Goal: Check status: Check status

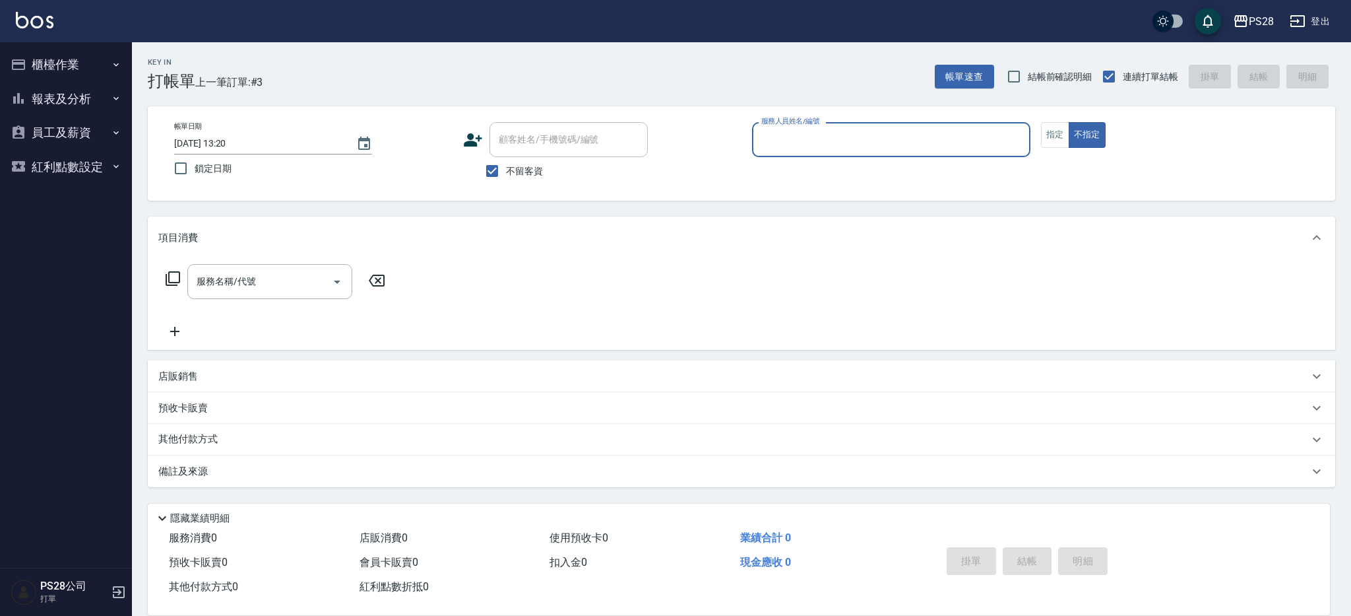
click at [57, 95] on button "報表及分析" at bounding box center [65, 99] width 121 height 34
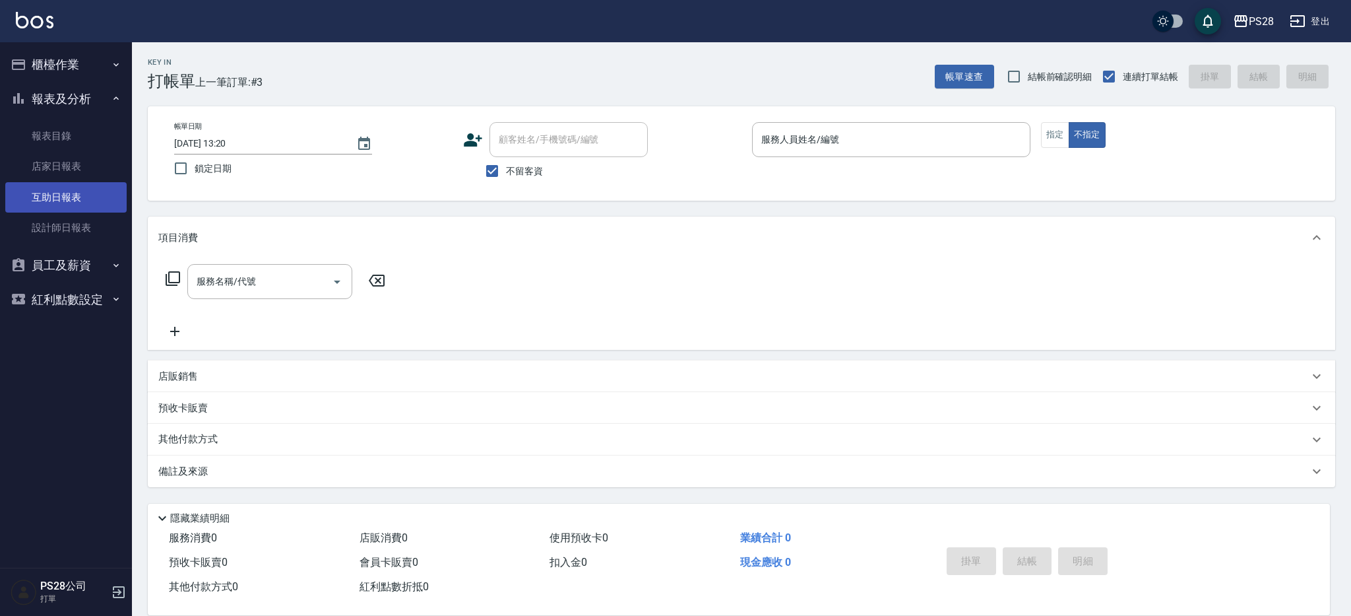
click at [63, 200] on link "互助日報表" at bounding box center [65, 197] width 121 height 30
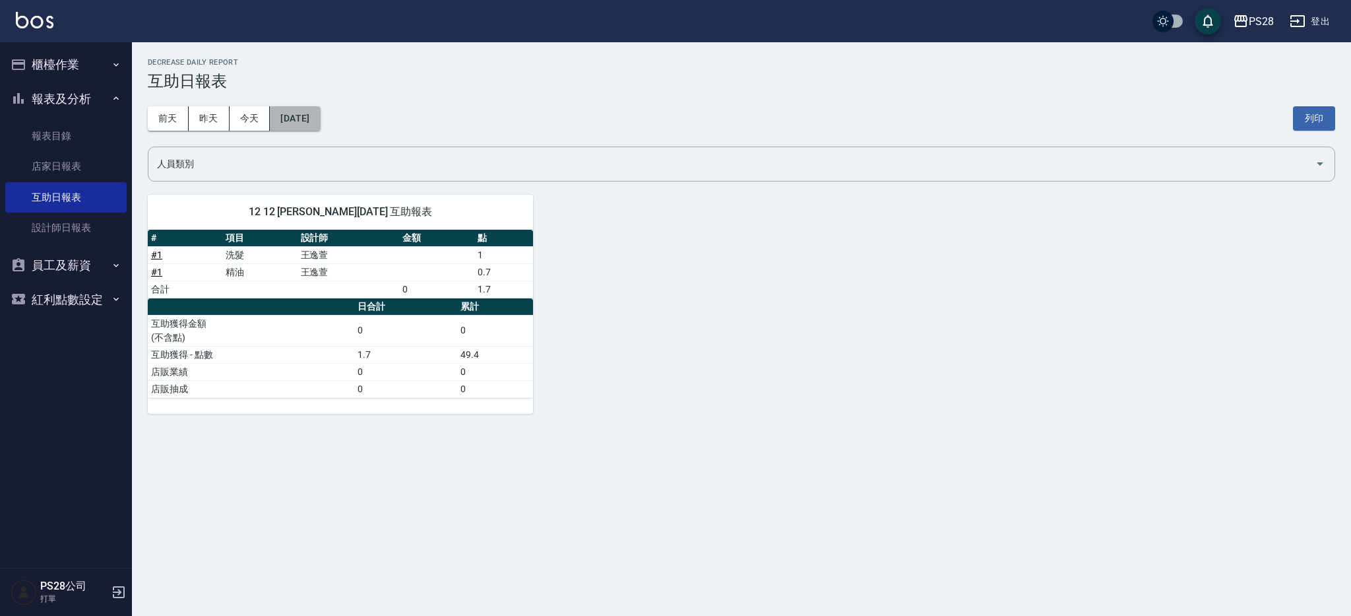
click at [311, 125] on button "[DATE]" at bounding box center [295, 118] width 50 height 24
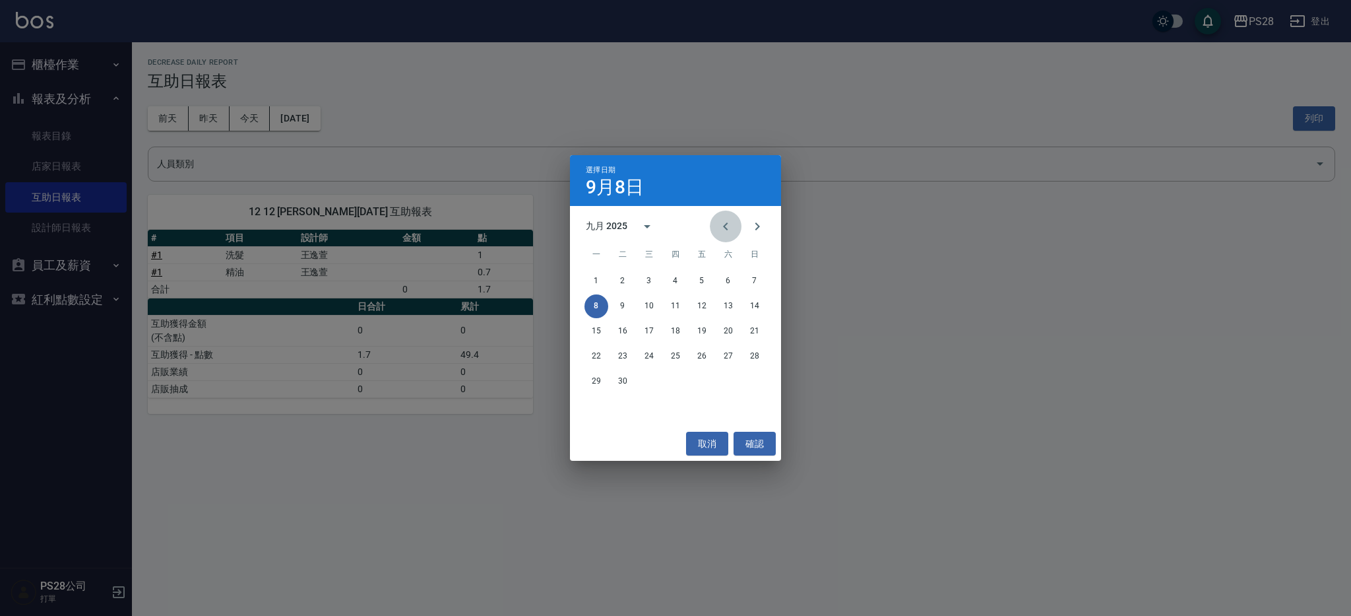
click at [720, 224] on icon "Previous month" at bounding box center [726, 226] width 16 height 16
click at [679, 330] on button "14" at bounding box center [676, 331] width 24 height 24
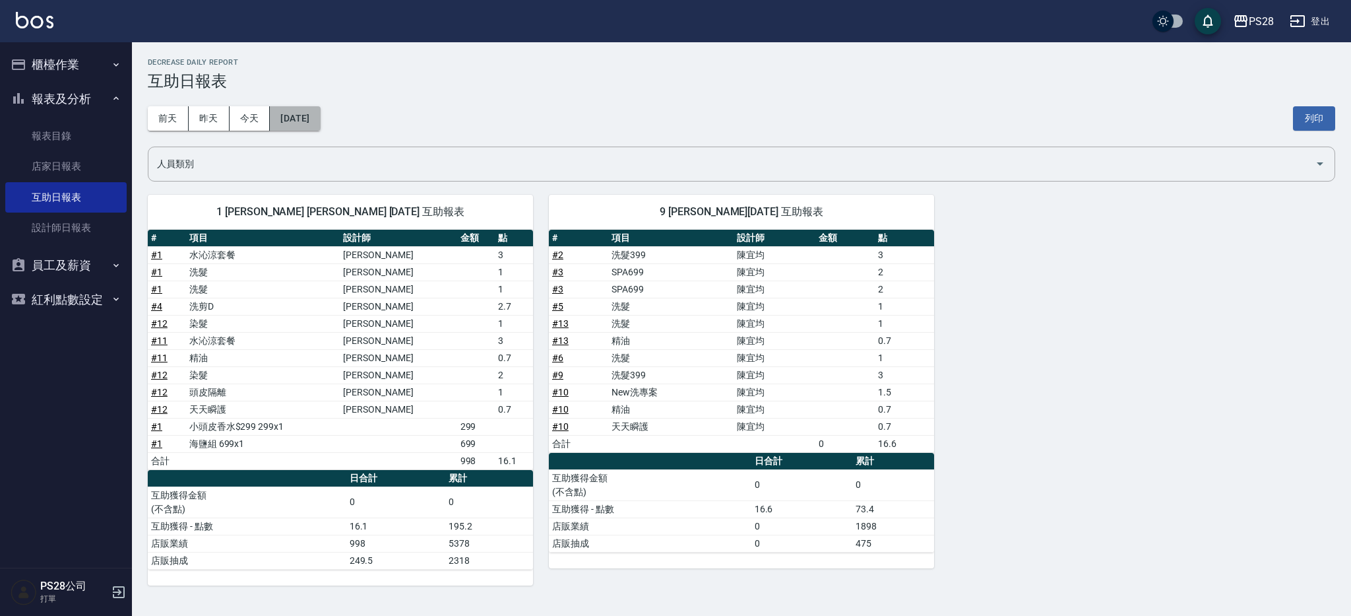
click at [311, 121] on button "[DATE]" at bounding box center [295, 118] width 50 height 24
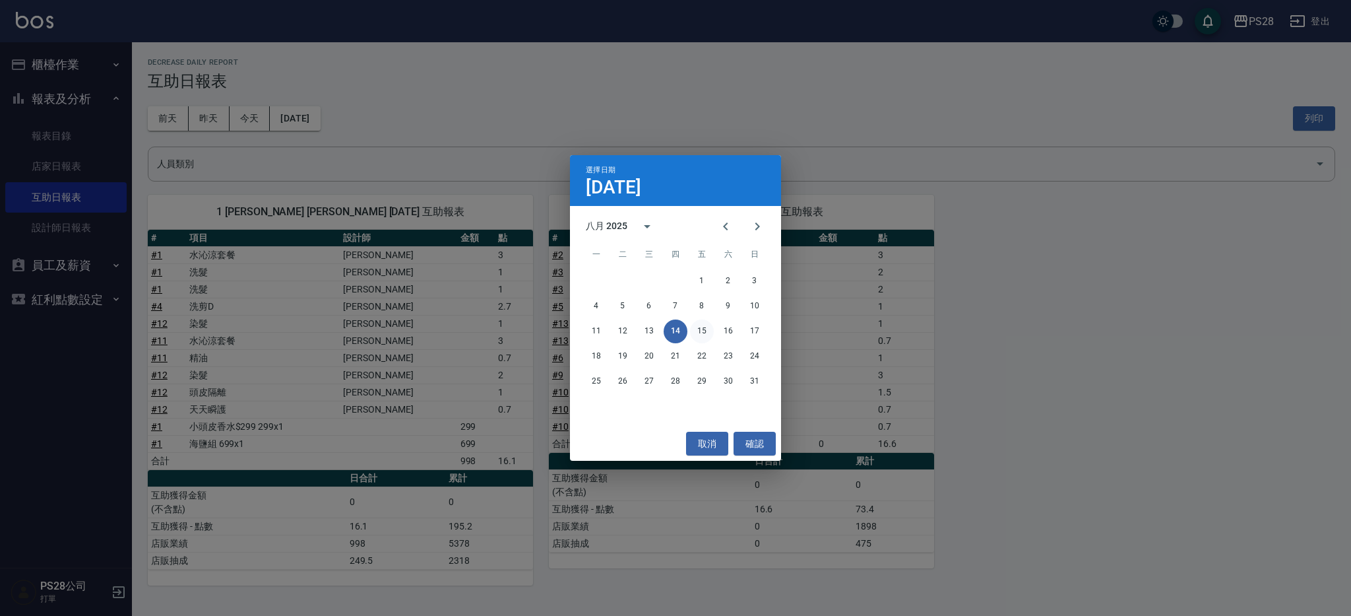
click at [706, 329] on button "15" at bounding box center [702, 331] width 24 height 24
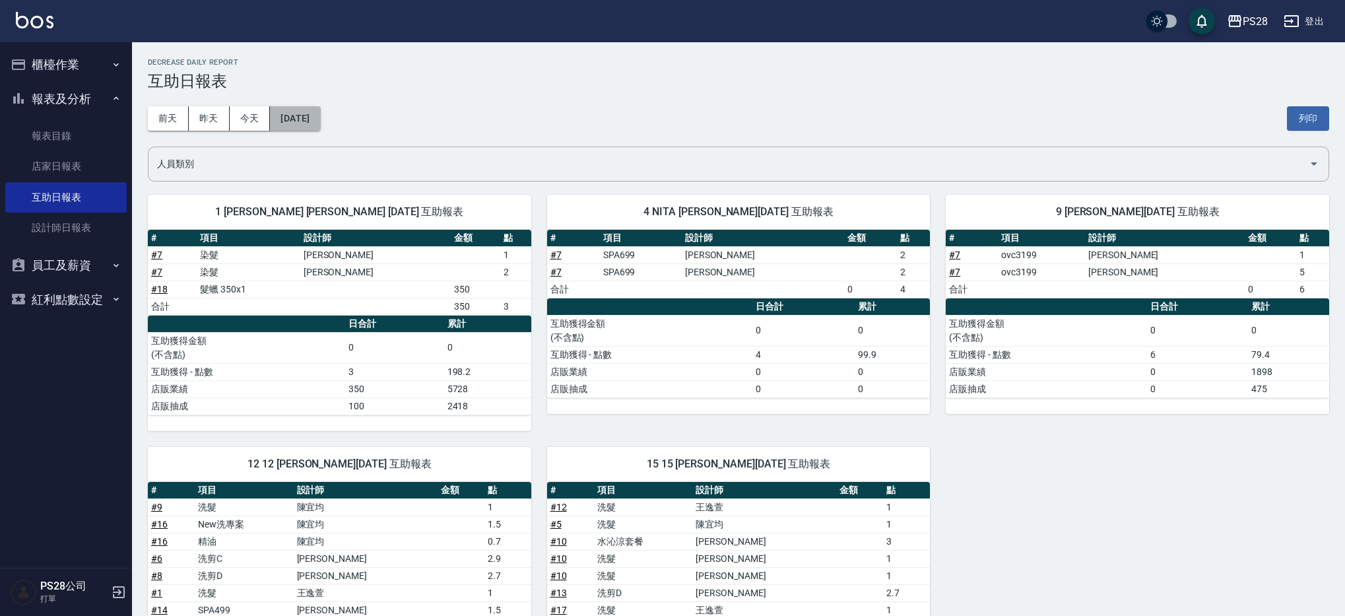
click at [320, 117] on button "[DATE]" at bounding box center [295, 118] width 50 height 24
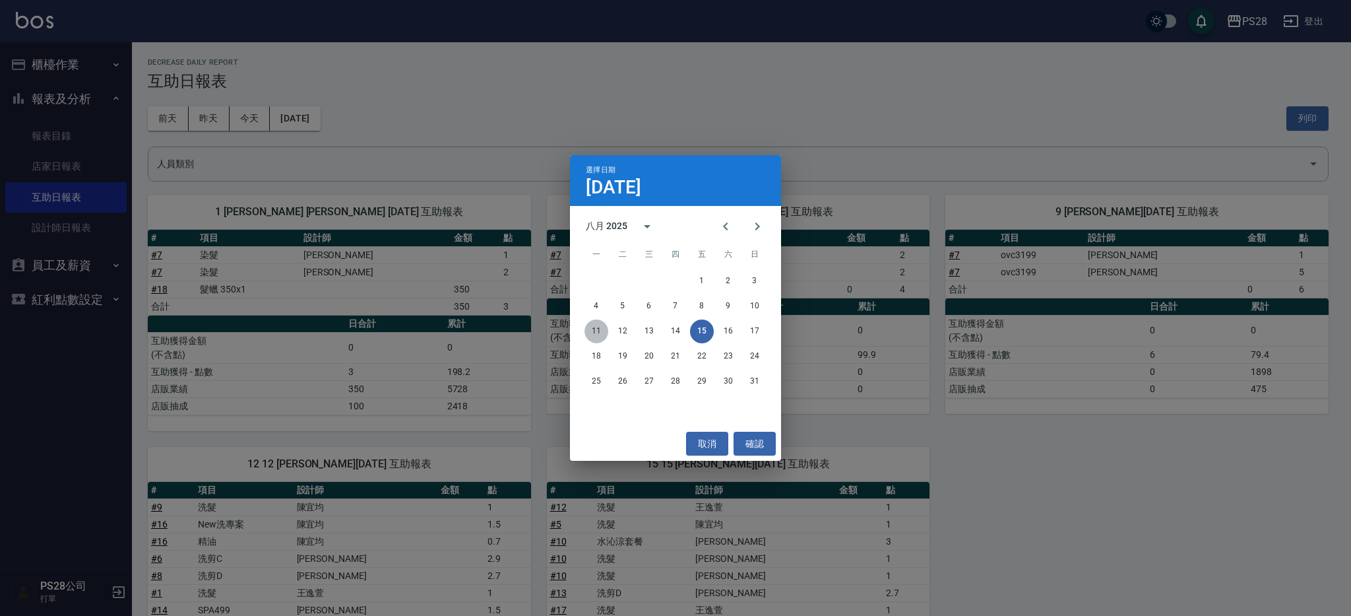
click at [605, 333] on button "11" at bounding box center [597, 331] width 24 height 24
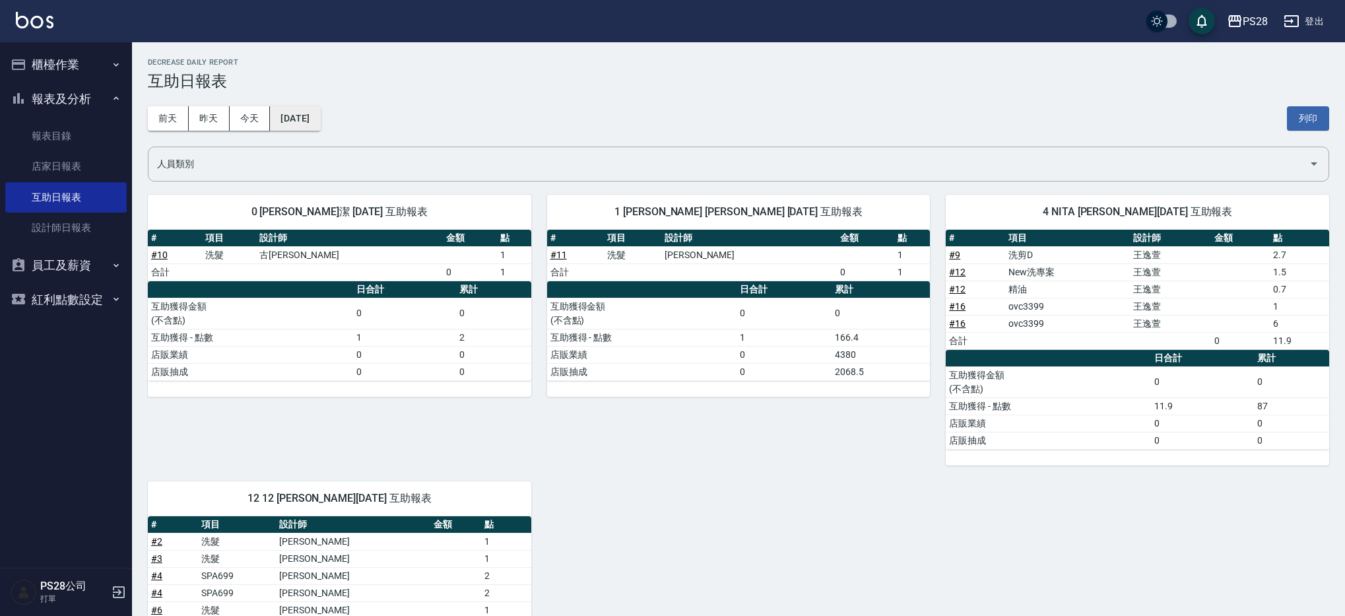
click at [320, 120] on button "[DATE]" at bounding box center [295, 118] width 50 height 24
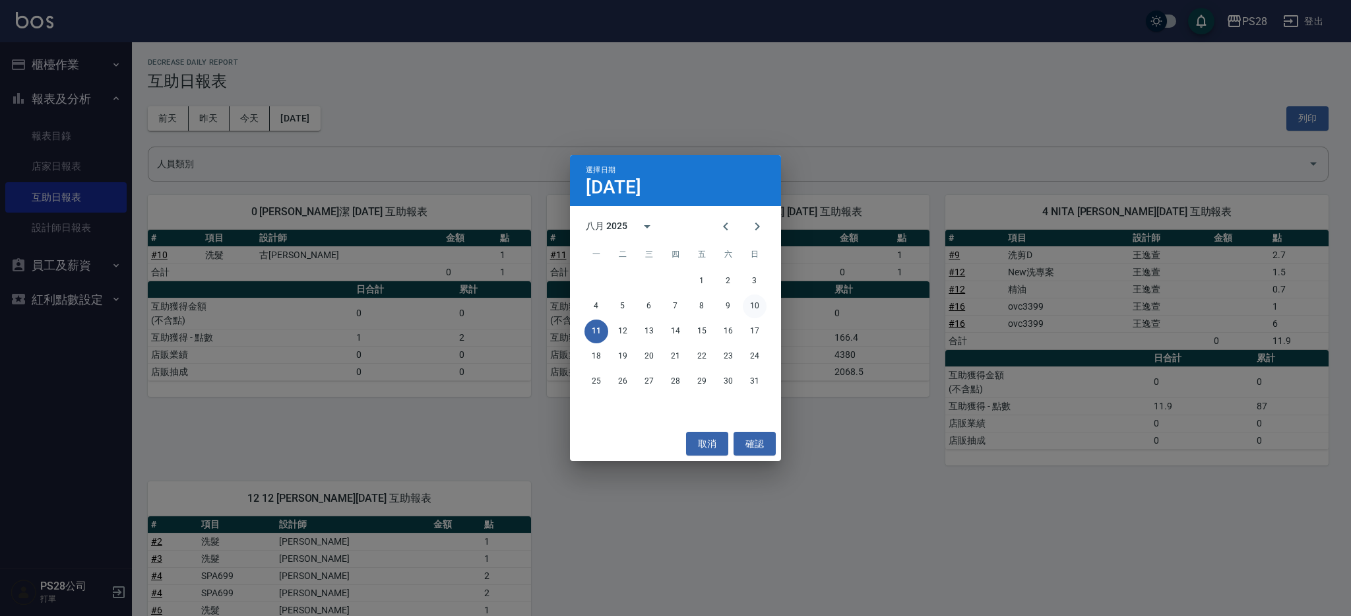
click at [752, 307] on button "10" at bounding box center [755, 306] width 24 height 24
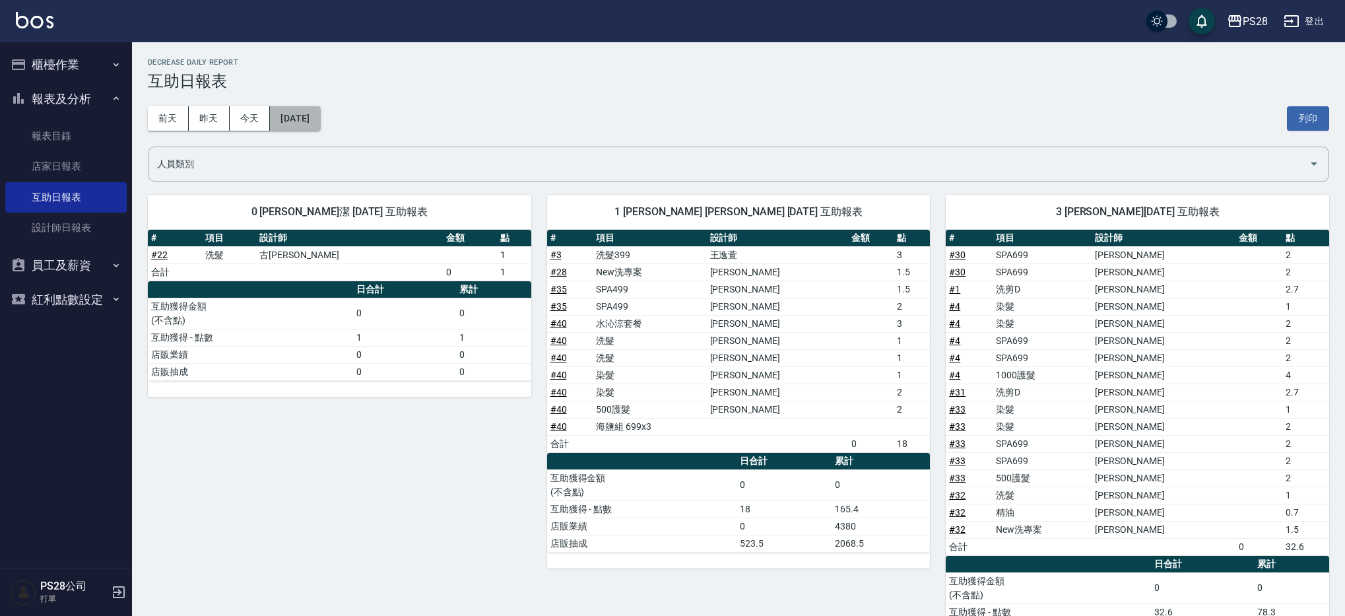
click at [320, 113] on button "[DATE]" at bounding box center [295, 118] width 50 height 24
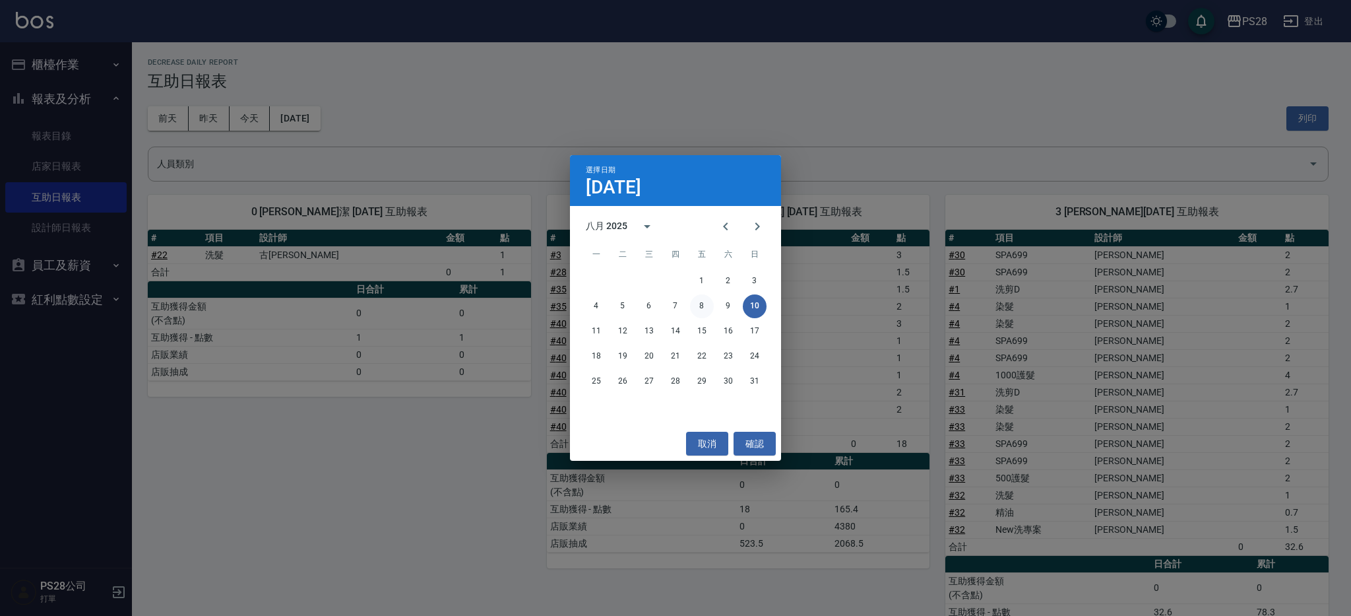
click at [703, 307] on button "8" at bounding box center [702, 306] width 24 height 24
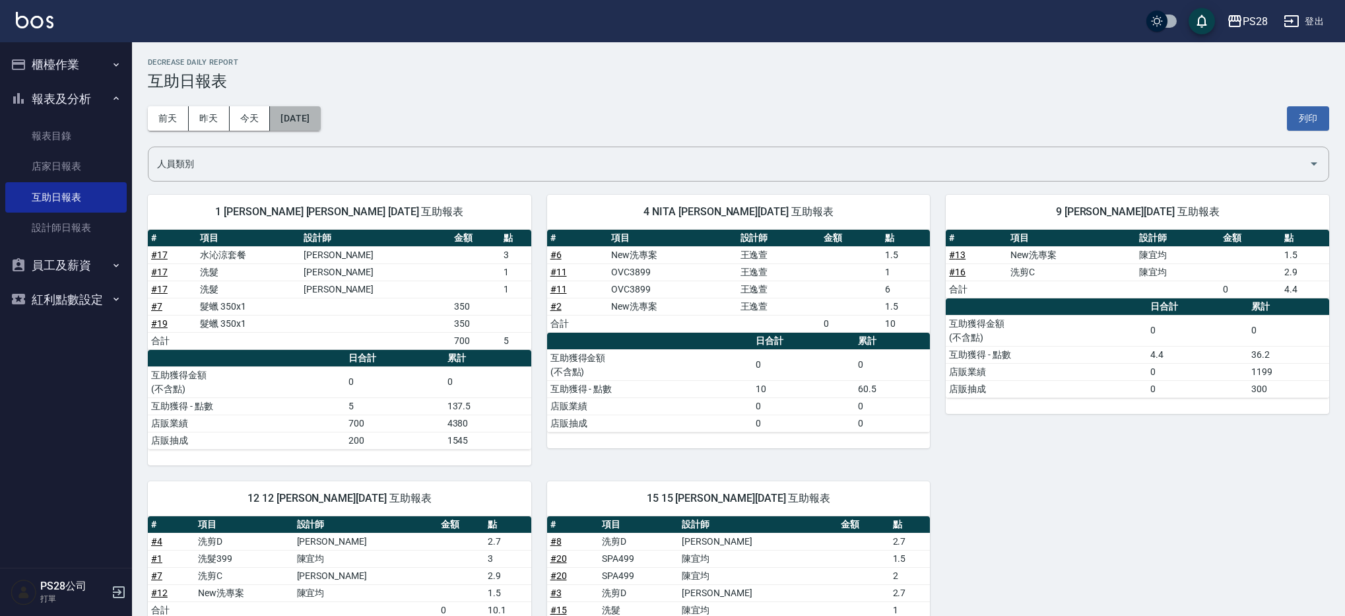
click at [313, 115] on button "[DATE]" at bounding box center [295, 118] width 50 height 24
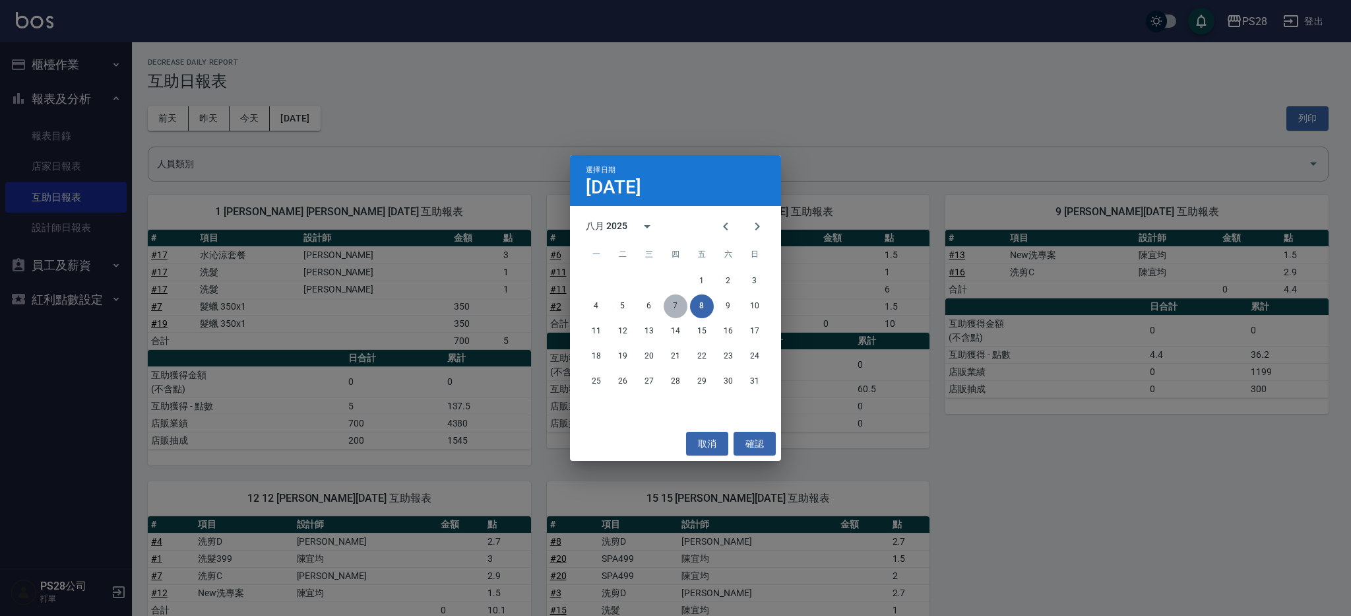
click at [673, 307] on button "7" at bounding box center [676, 306] width 24 height 24
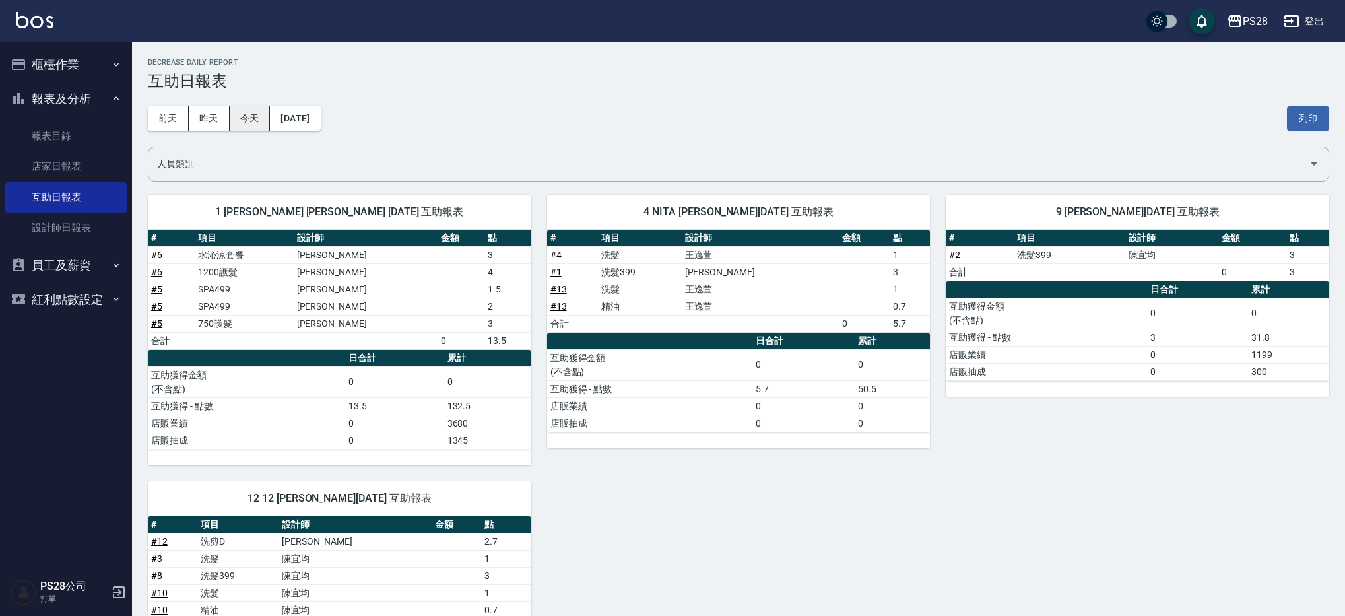
click at [266, 112] on button "今天" at bounding box center [250, 118] width 41 height 24
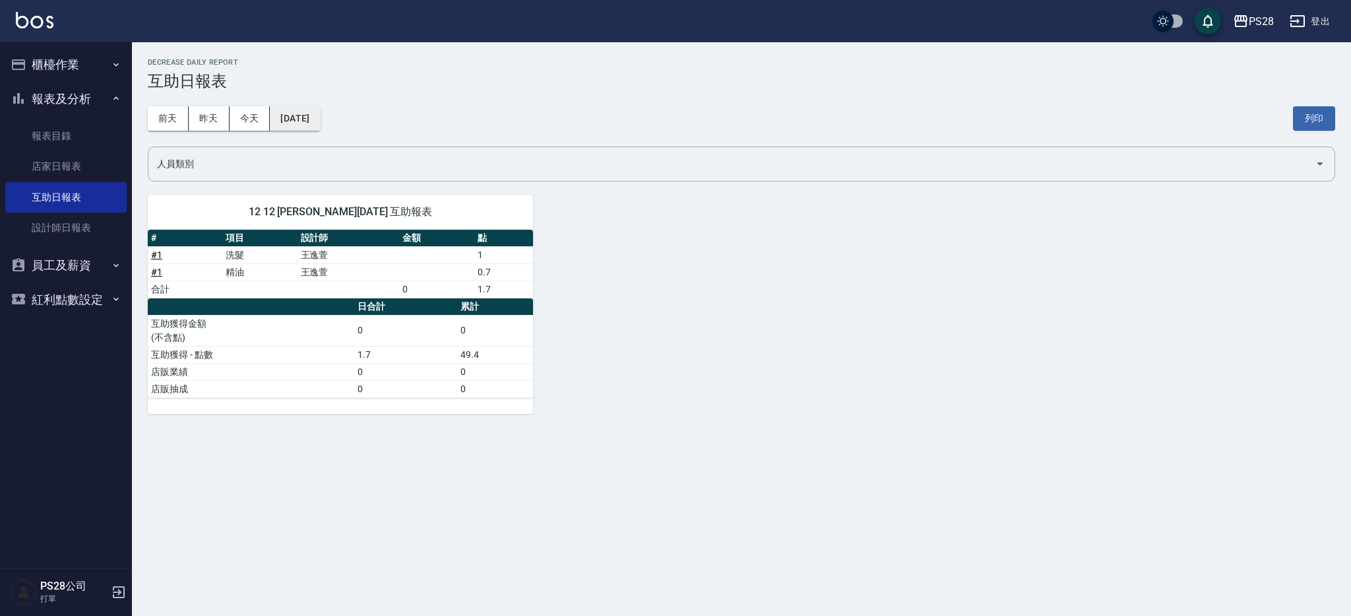
click at [316, 115] on button "[DATE]" at bounding box center [295, 118] width 50 height 24
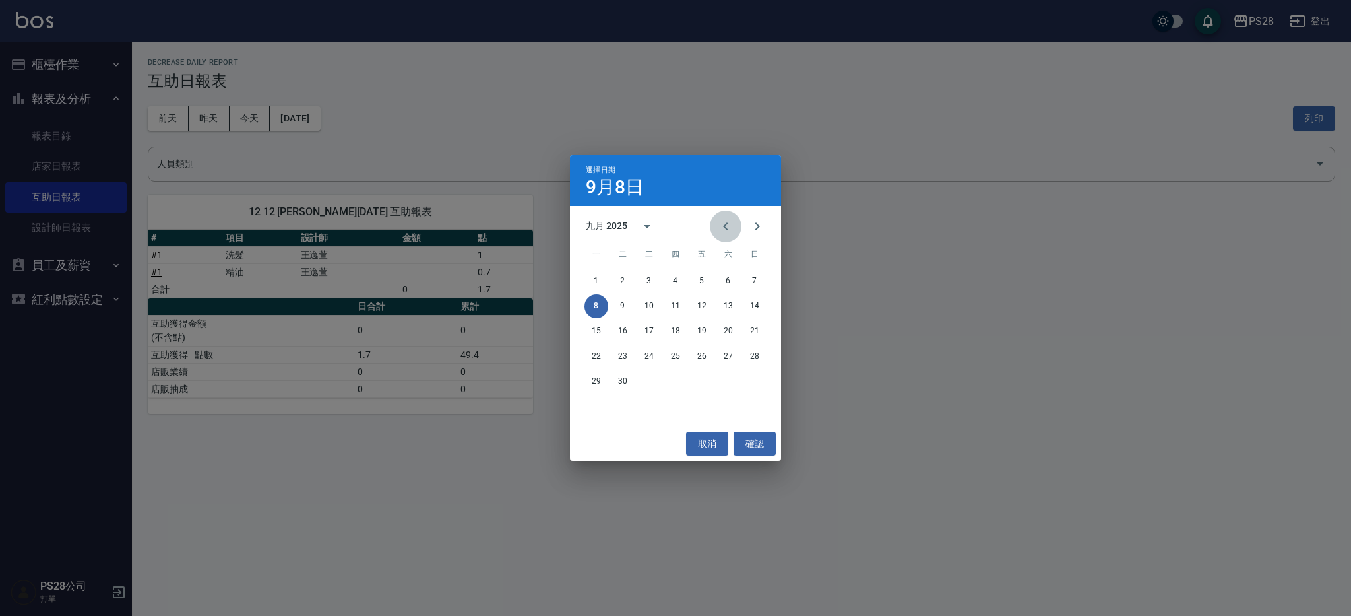
click at [735, 224] on button "Previous month" at bounding box center [726, 226] width 32 height 32
click at [618, 305] on button "5" at bounding box center [623, 306] width 24 height 24
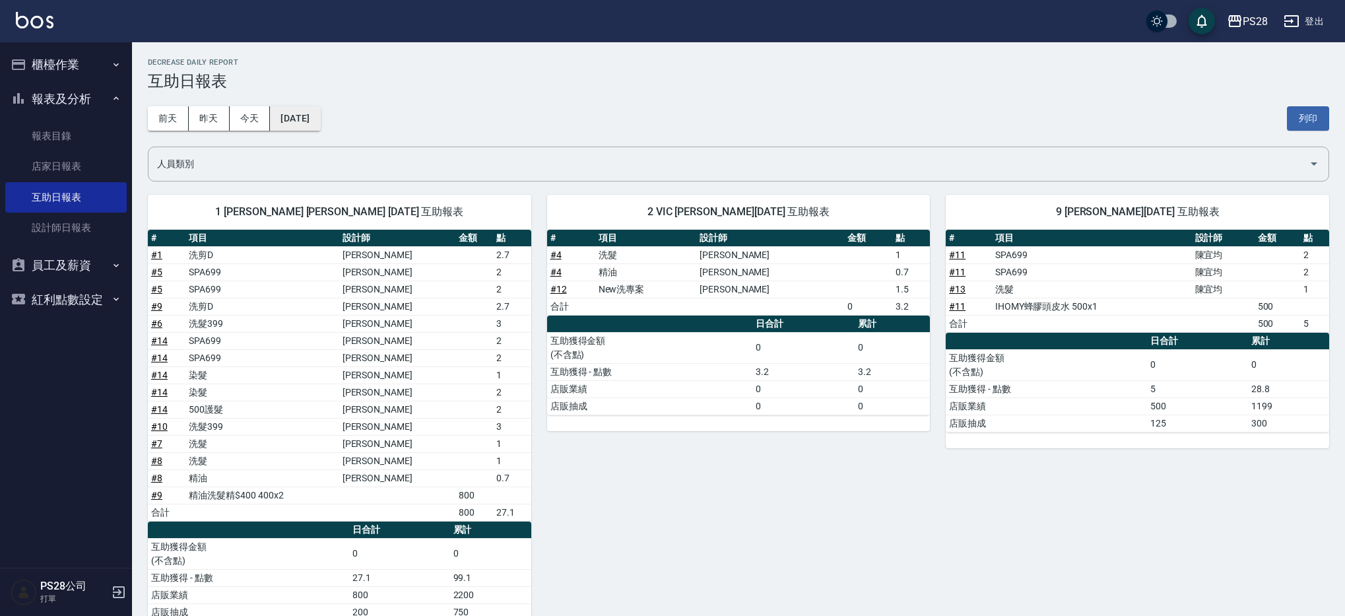
click at [319, 124] on button "[DATE]" at bounding box center [295, 118] width 50 height 24
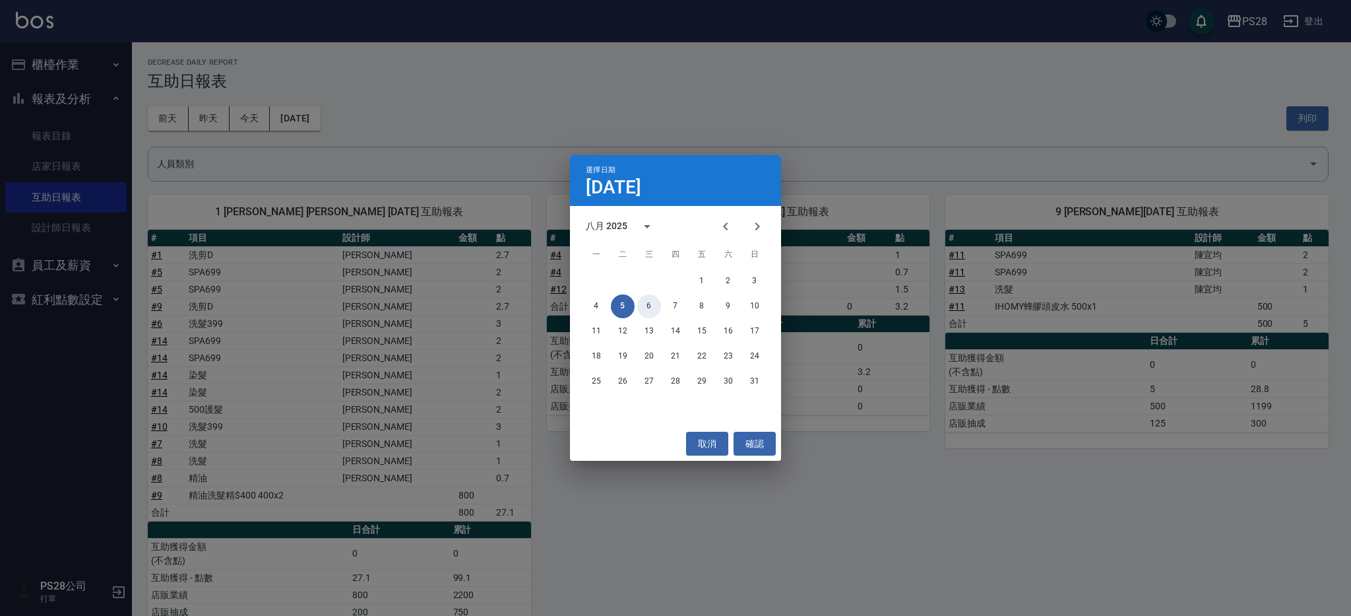
click at [647, 302] on button "6" at bounding box center [649, 306] width 24 height 24
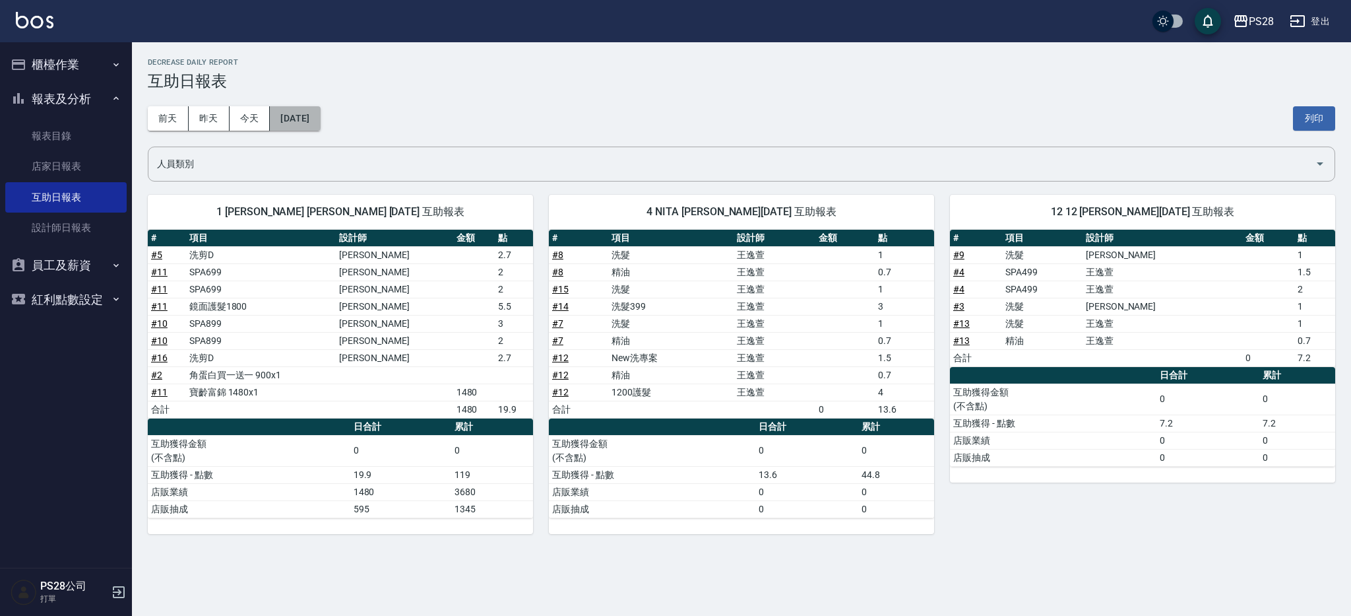
click at [313, 122] on button "[DATE]" at bounding box center [295, 118] width 50 height 24
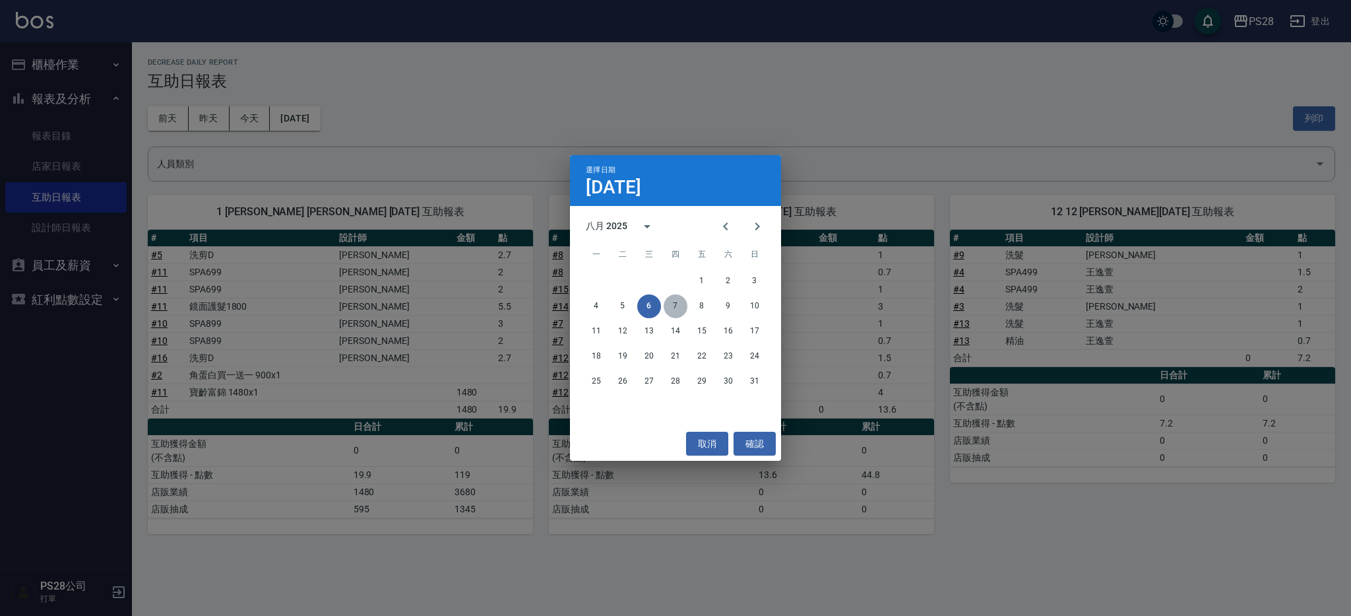
click at [680, 305] on button "7" at bounding box center [676, 306] width 24 height 24
